Goal: Information Seeking & Learning: Learn about a topic

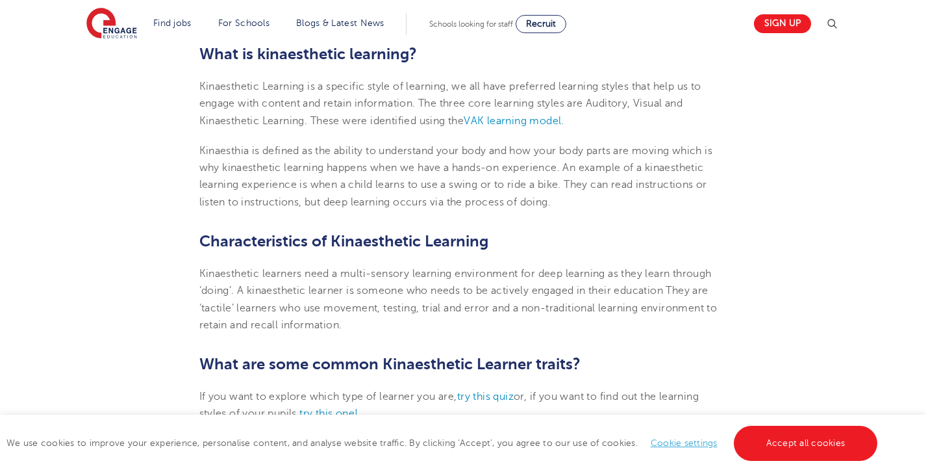
scroll to position [438, 0]
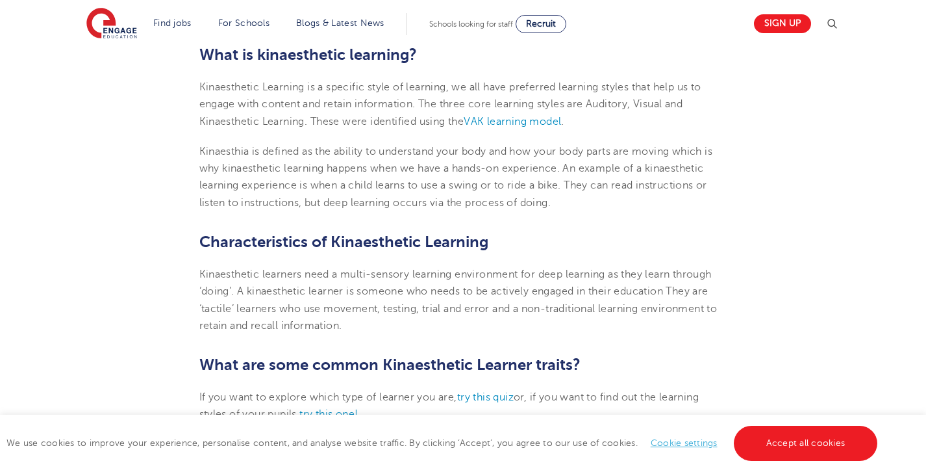
scroll to position [435, 0]
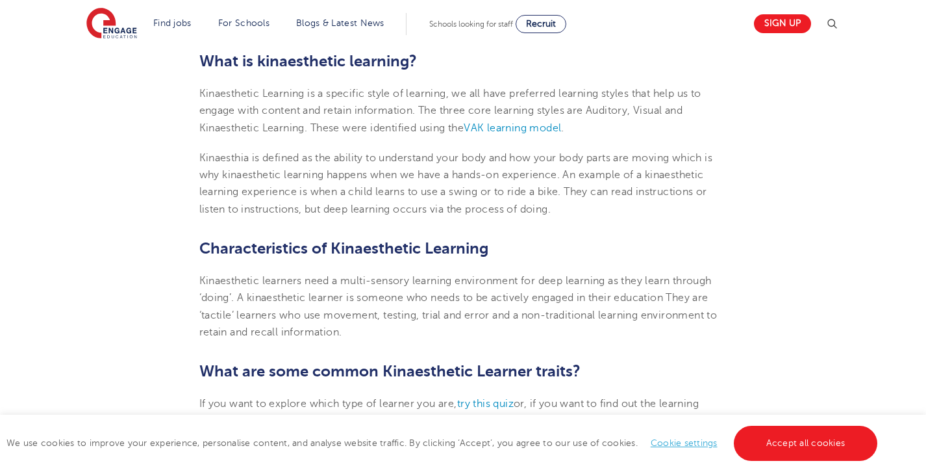
scroll to position [428, 0]
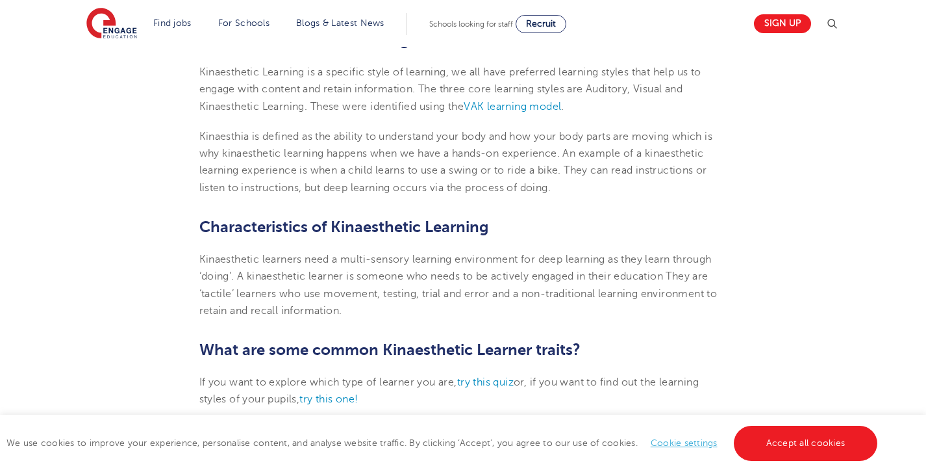
scroll to position [451, 0]
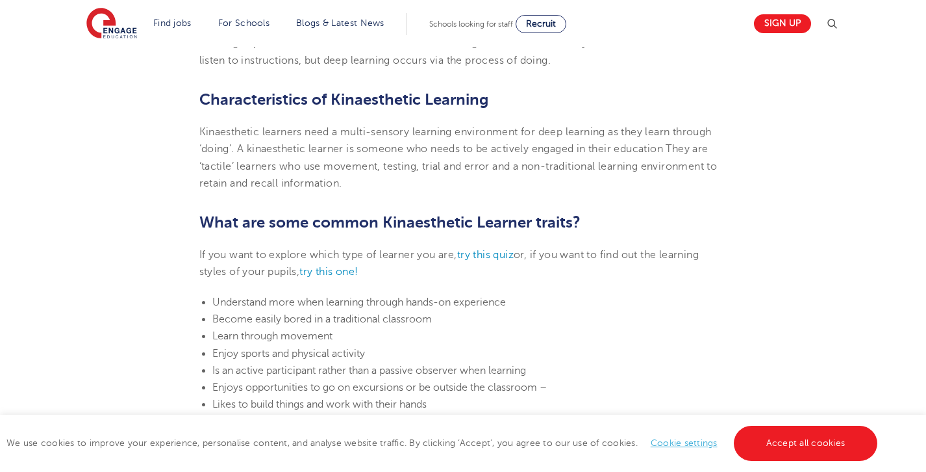
scroll to position [596, 0]
